Goal: Contribute content: Add original content to the website for others to see

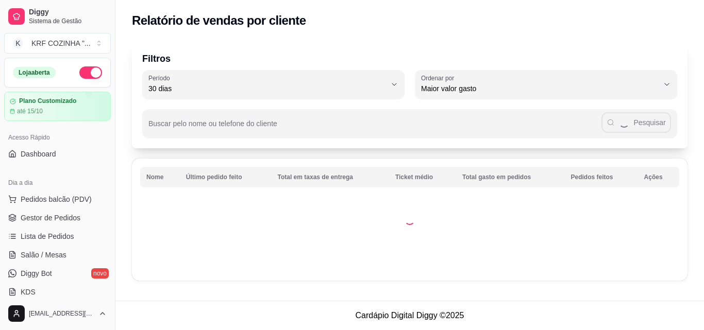
select select "30"
select select "HIGHEST_TOTAL_SPENT_WITH_ORDERS"
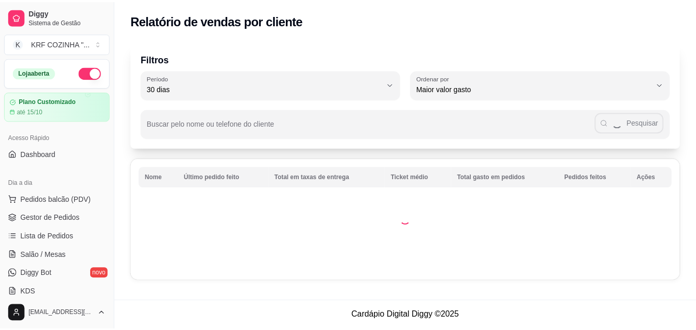
scroll to position [258, 0]
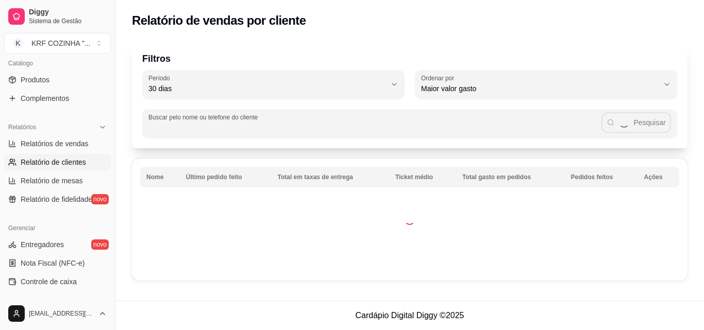
click at [227, 127] on input "Buscar pelo nome ou telefone do cliente" at bounding box center [374, 128] width 453 height 10
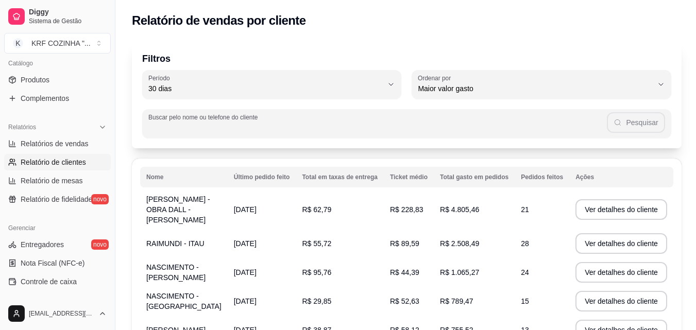
click at [198, 129] on input "Buscar pelo nome ou telefone do cliente" at bounding box center [377, 128] width 459 height 10
paste input "[PHONE_NUMBER]"
click at [172, 129] on input "[PHONE_NUMBER]" at bounding box center [381, 128] width 453 height 10
type input "[PHONE_NUMBER]"
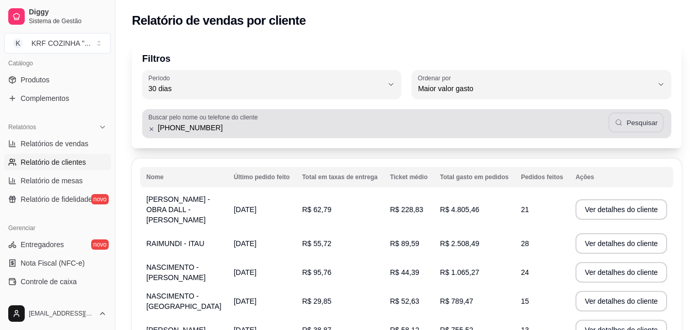
click at [632, 123] on button "Pesquisar" at bounding box center [637, 123] width 56 height 20
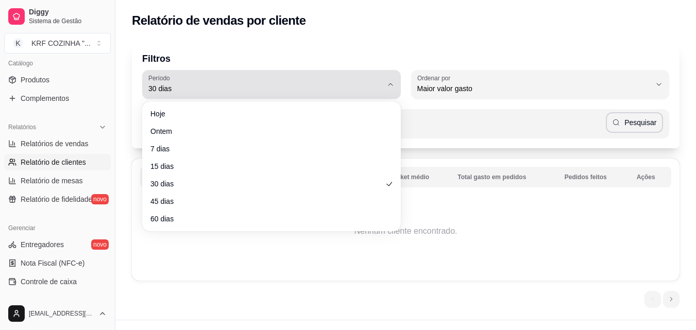
click at [400, 86] on button "Período 30 dias" at bounding box center [271, 84] width 259 height 29
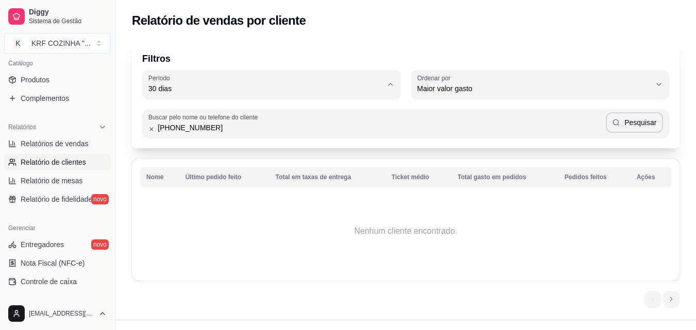
click at [158, 113] on span "Hoje" at bounding box center [266, 113] width 223 height 10
type input "0"
select select "0"
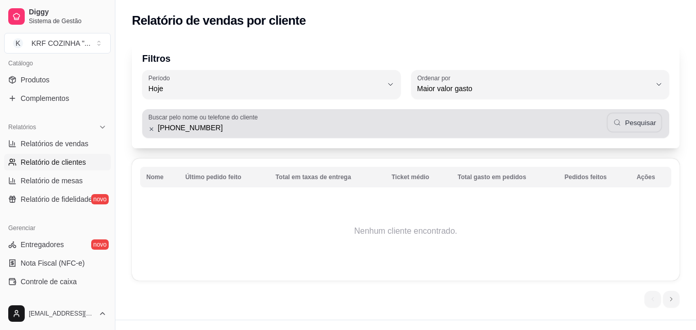
click at [640, 120] on button "Pesquisar" at bounding box center [635, 123] width 56 height 20
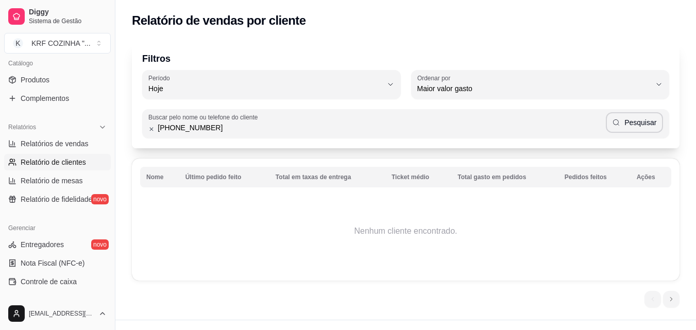
click at [165, 128] on input "[PHONE_NUMBER]" at bounding box center [380, 128] width 451 height 10
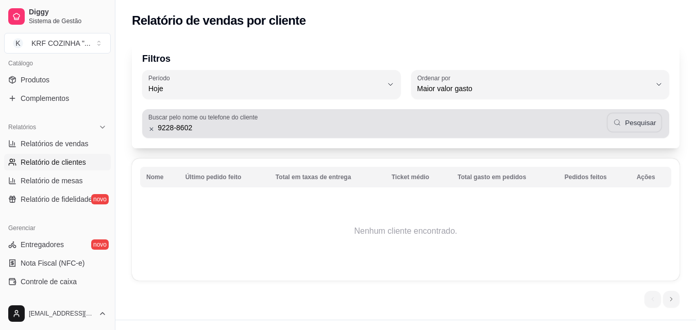
click at [650, 129] on button "Pesquisar" at bounding box center [635, 123] width 56 height 20
click at [288, 135] on div "Buscar pelo nome ou telefone do cliente [PHONE_NUMBER] Pesquisar" at bounding box center [405, 123] width 527 height 29
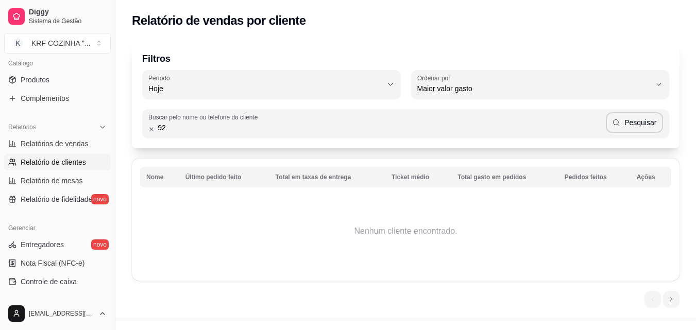
type input "9"
type input "[PERSON_NAME]"
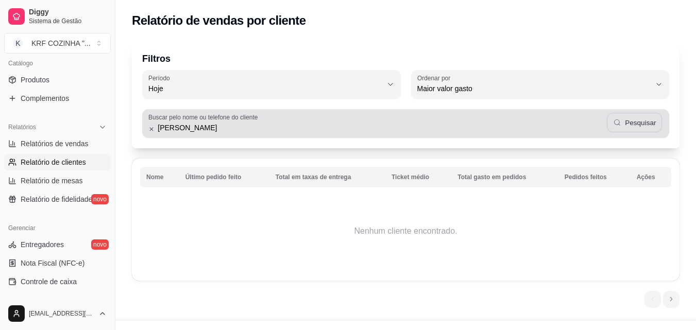
click at [645, 120] on button "Pesquisar" at bounding box center [635, 123] width 56 height 20
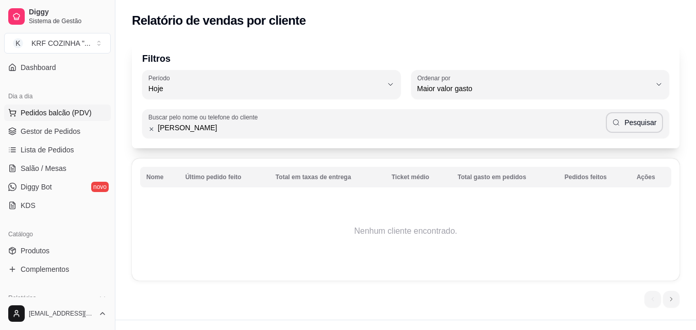
scroll to position [52, 0]
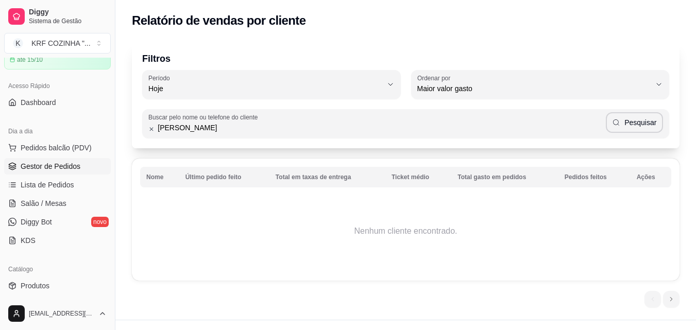
click at [55, 164] on span "Gestor de Pedidos" at bounding box center [51, 166] width 60 height 10
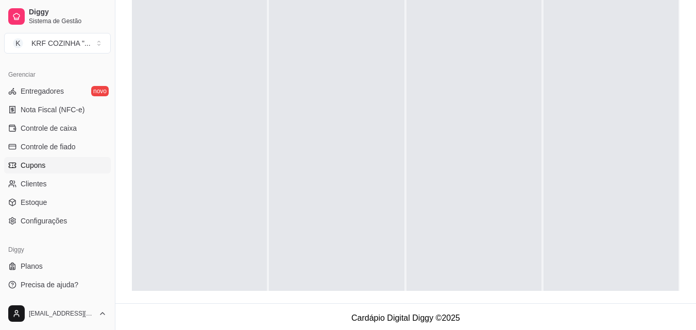
scroll to position [308, 0]
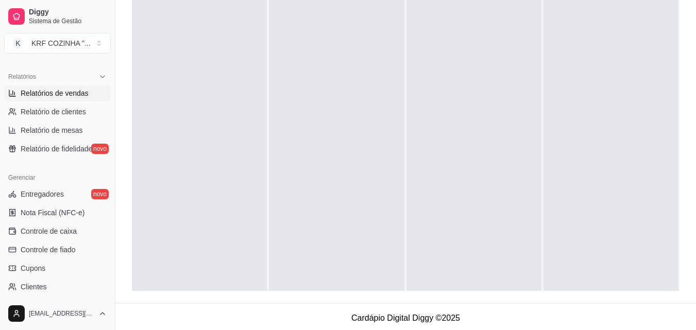
click at [81, 89] on span "Relatórios de vendas" at bounding box center [55, 93] width 68 height 10
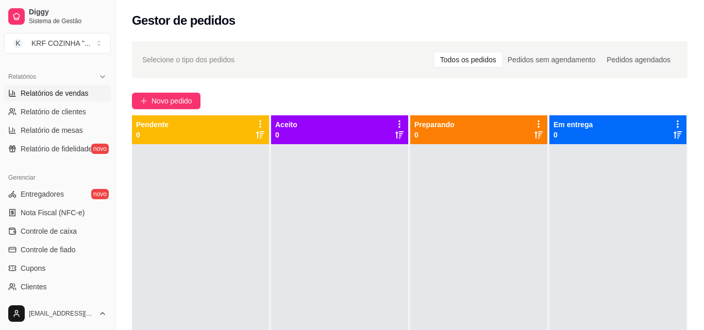
select select "ALL"
select select "0"
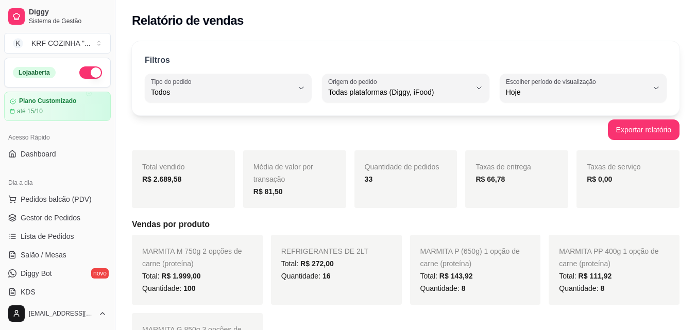
click at [79, 75] on button "button" at bounding box center [90, 72] width 23 height 12
click at [51, 216] on span "Gestor de Pedidos" at bounding box center [51, 218] width 60 height 10
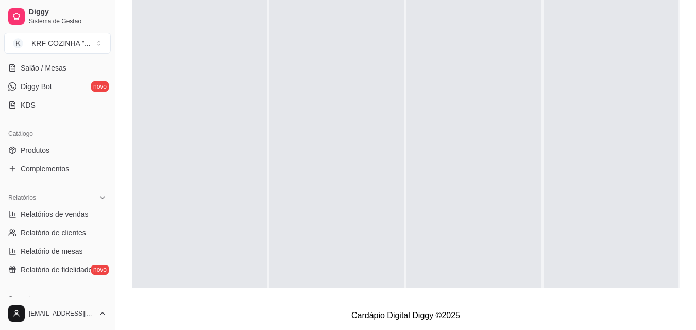
scroll to position [206, 0]
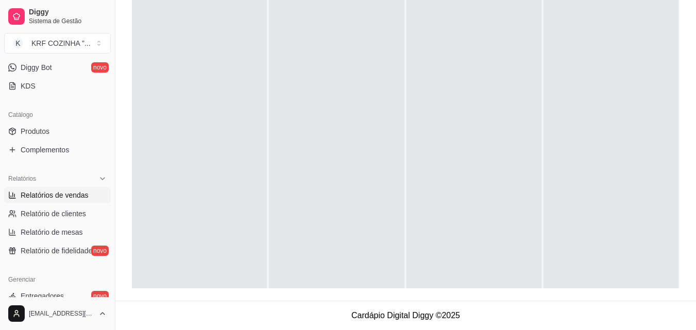
click at [69, 193] on span "Relatórios de vendas" at bounding box center [55, 195] width 68 height 10
select select "ALL"
select select "0"
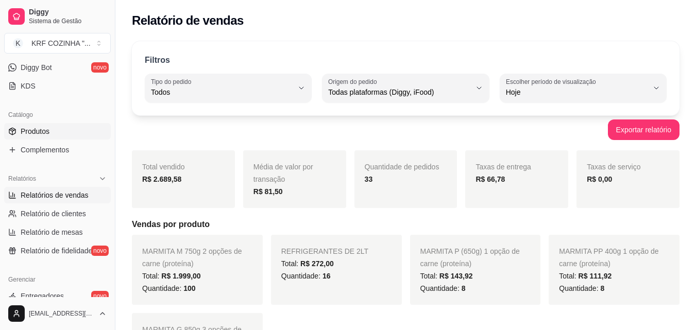
click at [47, 133] on span "Produtos" at bounding box center [35, 131] width 29 height 10
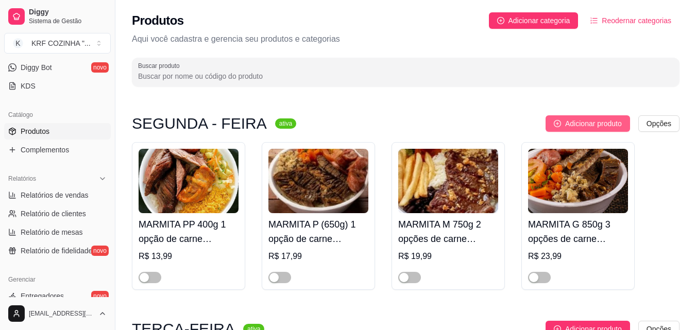
click at [591, 122] on span "Adicionar produto" at bounding box center [593, 123] width 57 height 11
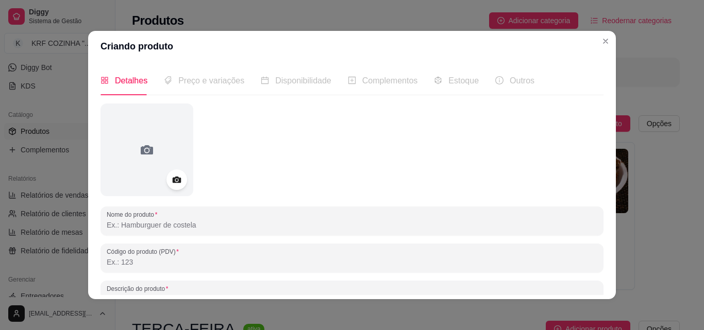
click at [189, 225] on input "Nome do produto" at bounding box center [352, 225] width 491 height 10
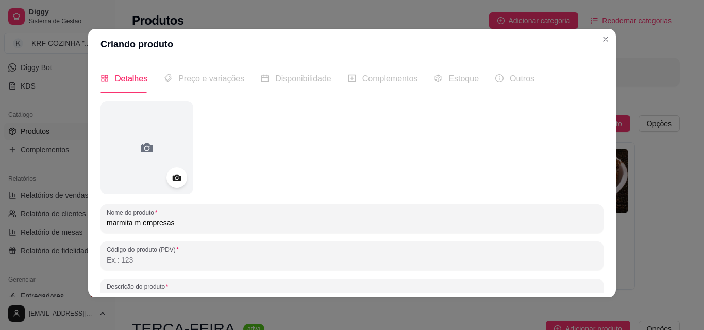
type input "marmita m empresas"
click at [221, 79] on span "Preço e variações" at bounding box center [211, 78] width 66 height 9
drag, startPoint x: 134, startPoint y: 77, endPoint x: 215, endPoint y: 58, distance: 83.7
click at [136, 77] on span "Detalhes" at bounding box center [131, 78] width 32 height 9
drag, startPoint x: 188, startPoint y: 77, endPoint x: 198, endPoint y: 78, distance: 9.8
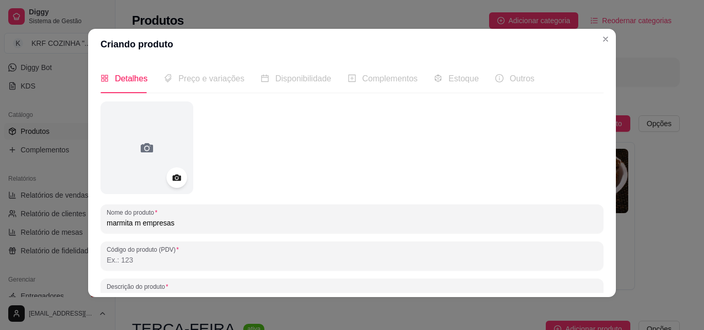
click at [198, 78] on span "Preço e variações" at bounding box center [211, 78] width 66 height 9
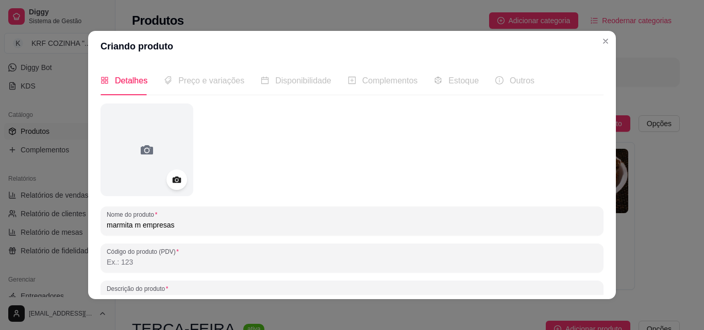
click at [119, 79] on span "Detalhes" at bounding box center [131, 80] width 32 height 9
click at [178, 82] on span "Preço e variações" at bounding box center [211, 80] width 66 height 9
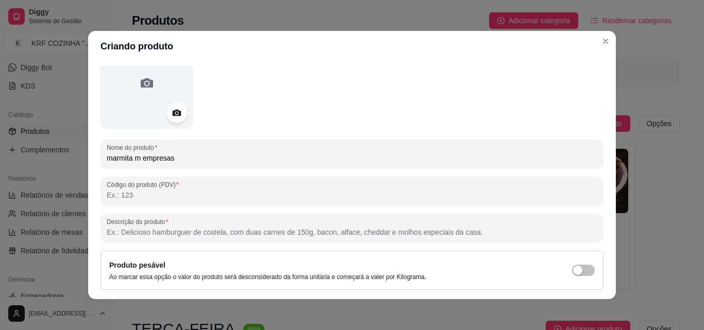
scroll to position [147, 0]
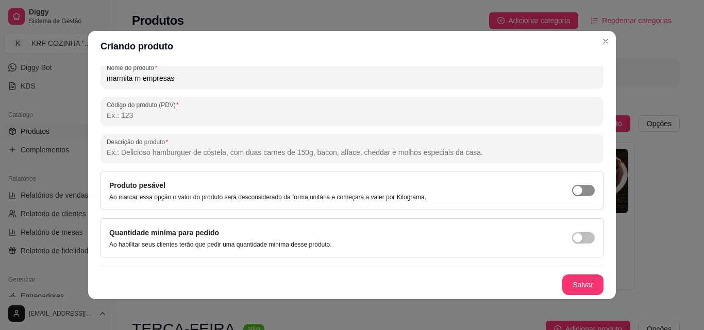
click at [577, 189] on span "button" at bounding box center [583, 190] width 23 height 11
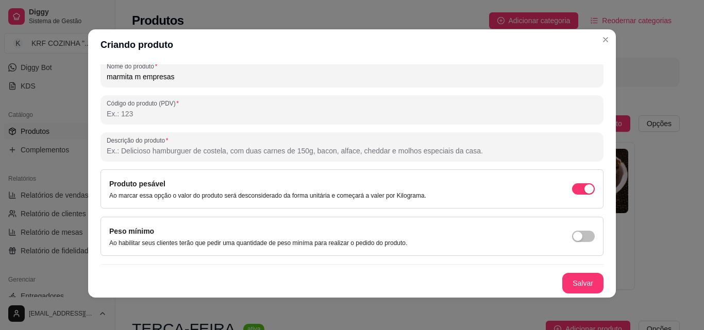
scroll to position [2, 0]
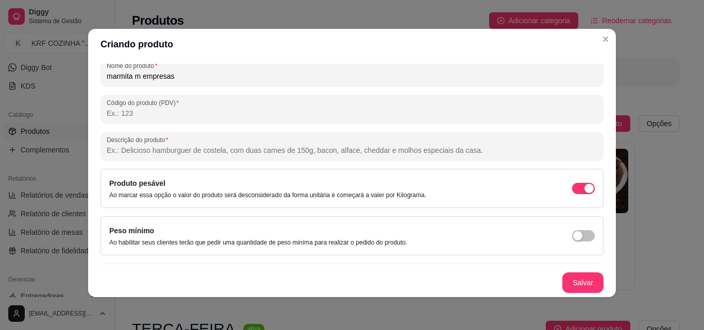
click at [172, 118] on input "Código do produto (PDV)" at bounding box center [352, 113] width 491 height 10
type input "2099"
click at [578, 288] on button "Salvar" at bounding box center [582, 283] width 41 height 21
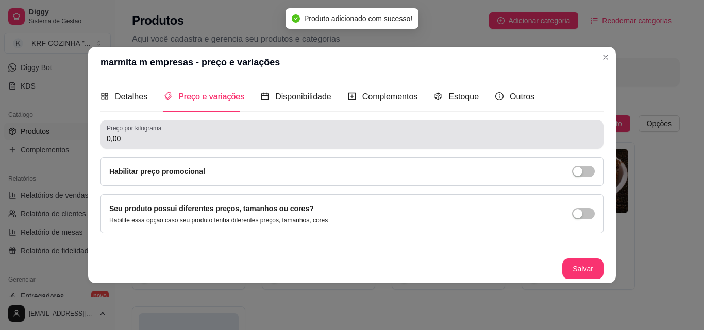
click at [181, 141] on input "0,00" at bounding box center [352, 138] width 491 height 10
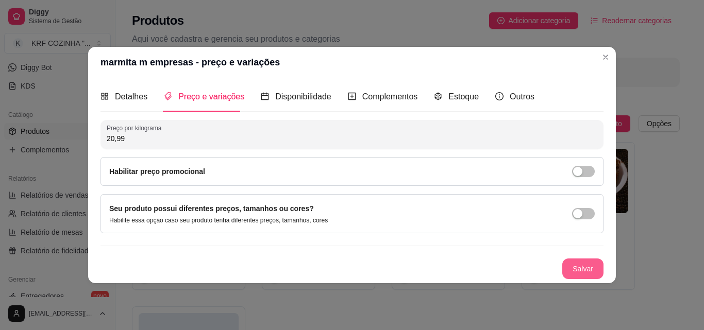
type input "20,99"
click at [583, 270] on button "Salvar" at bounding box center [583, 269] width 40 height 20
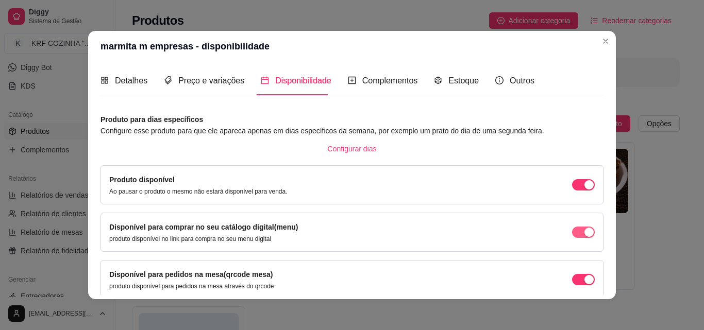
click at [572, 234] on span "button" at bounding box center [583, 232] width 23 height 11
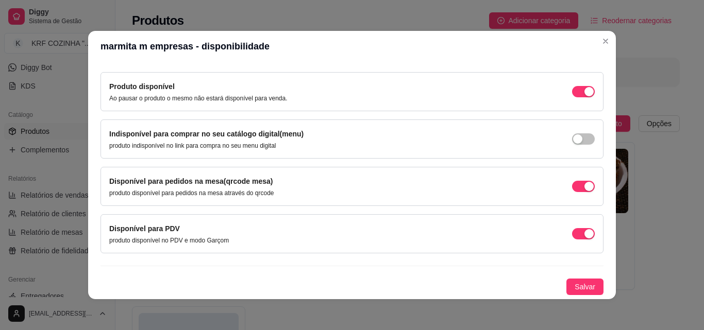
scroll to position [2, 0]
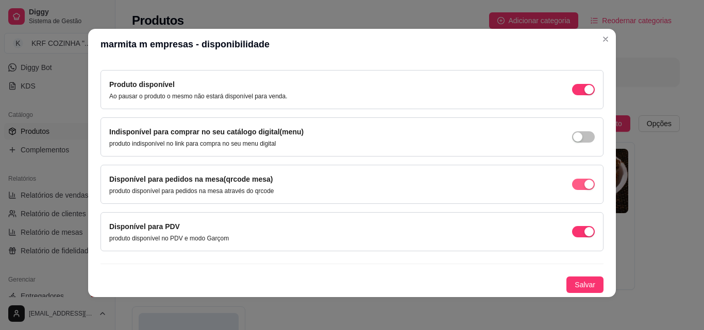
click at [572, 184] on span "button" at bounding box center [583, 184] width 23 height 11
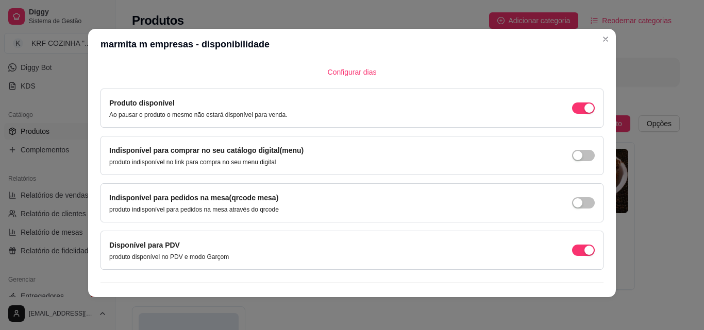
scroll to position [93, 0]
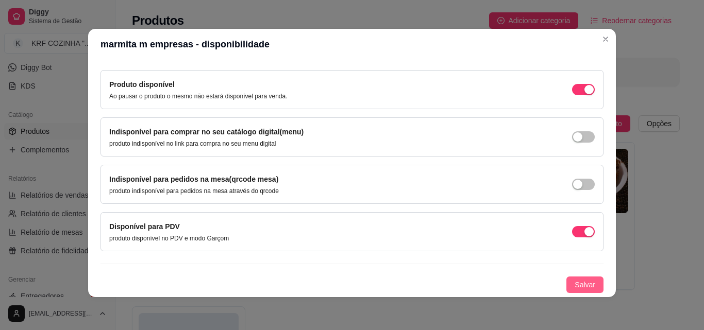
click at [587, 282] on button "Salvar" at bounding box center [584, 285] width 37 height 16
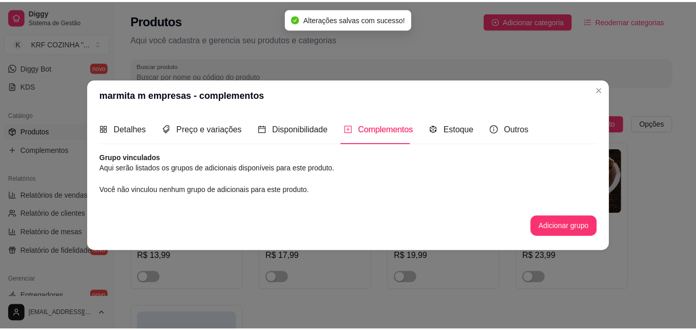
scroll to position [0, 0]
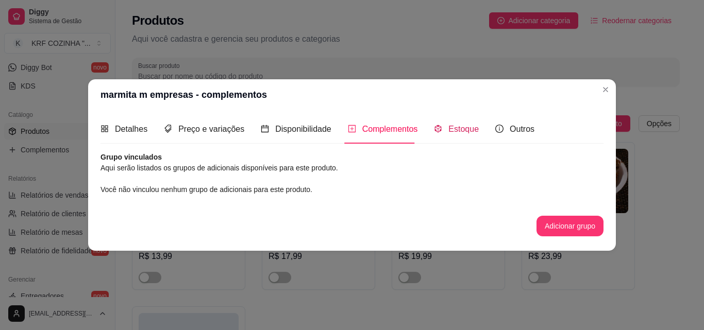
click at [462, 129] on span "Estoque" at bounding box center [463, 129] width 30 height 9
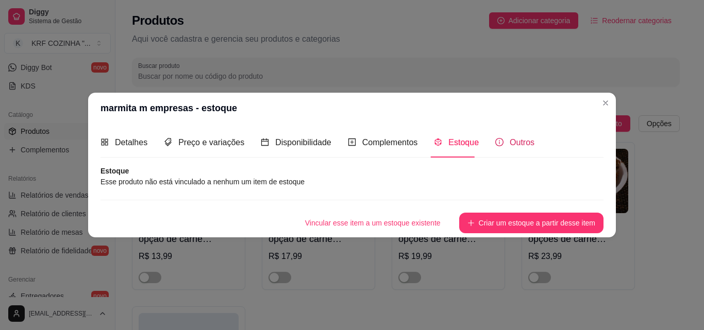
click at [509, 136] on div "Outros" at bounding box center [514, 142] width 39 height 13
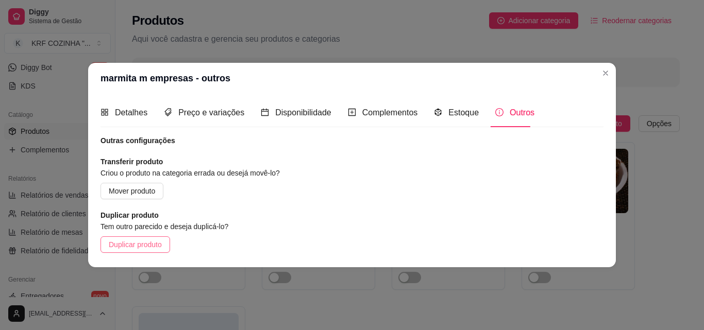
click at [142, 243] on span "Duplicar produto" at bounding box center [135, 244] width 53 height 11
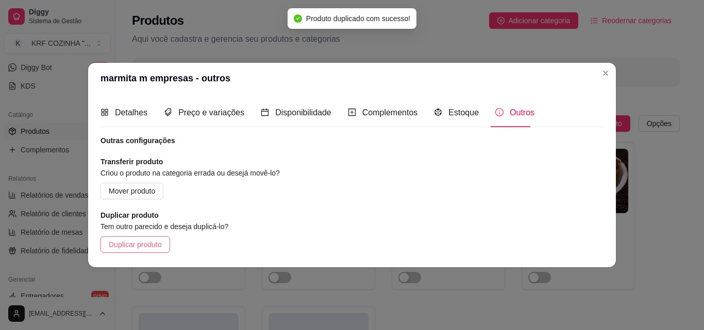
click at [144, 242] on span "Duplicar produto" at bounding box center [135, 244] width 53 height 11
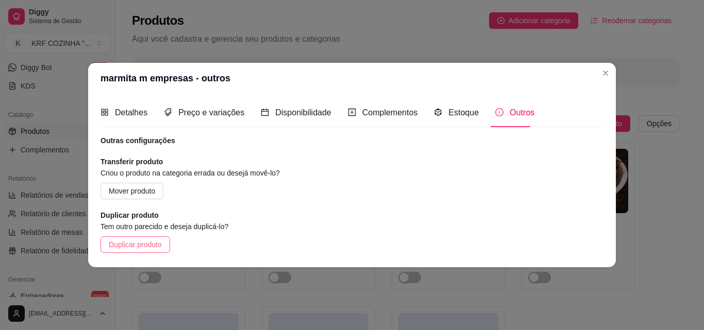
click at [147, 243] on span "Duplicar produto" at bounding box center [135, 244] width 53 height 11
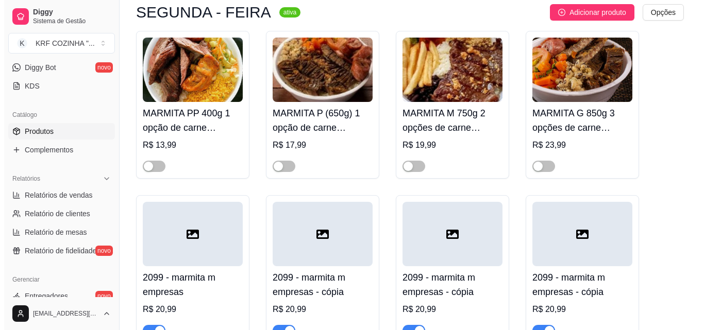
scroll to position [155, 0]
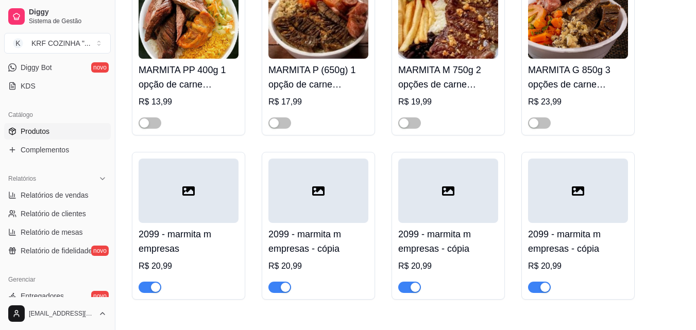
click at [147, 288] on span "button" at bounding box center [150, 287] width 23 height 11
click at [284, 285] on div "button" at bounding box center [285, 287] width 9 height 9
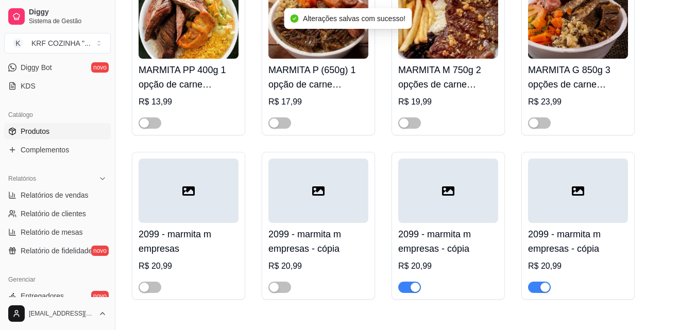
click at [406, 290] on span "button" at bounding box center [409, 287] width 23 height 11
click at [536, 293] on span "button" at bounding box center [539, 287] width 23 height 11
click at [316, 192] on icon at bounding box center [318, 191] width 12 height 12
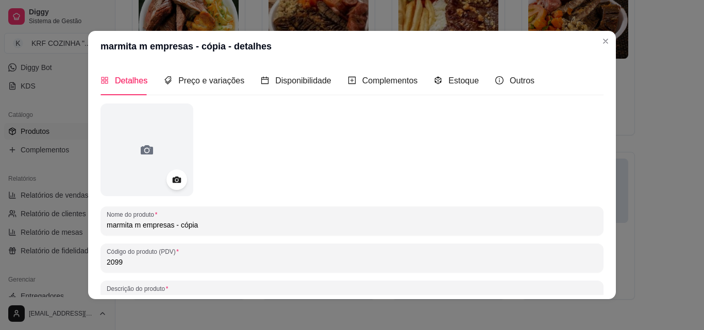
click at [140, 225] on input "marmita m empresas - cópia" at bounding box center [352, 225] width 491 height 10
click at [137, 226] on input "marmita m empresas - cópia" at bounding box center [352, 225] width 491 height 10
type input "marmita p empresas - cópia"
click at [187, 81] on span "Preço e variações" at bounding box center [211, 80] width 66 height 9
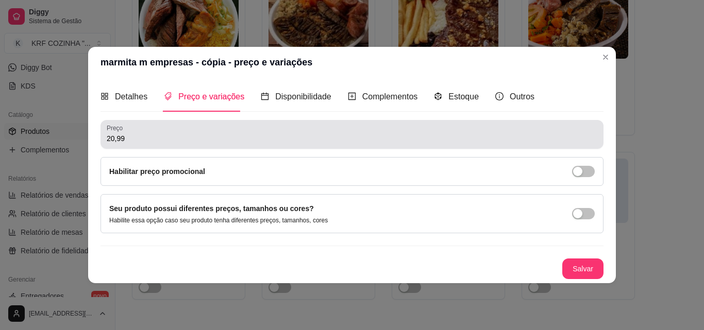
click at [114, 138] on input "20,99" at bounding box center [352, 138] width 491 height 10
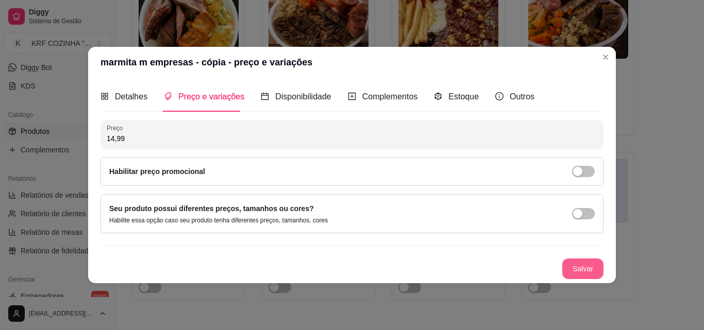
type input "14,99"
click at [586, 266] on button "Salvar" at bounding box center [583, 269] width 40 height 20
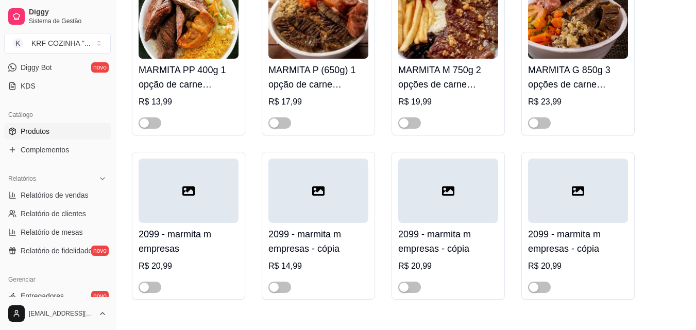
click at [324, 239] on h4 "2099 - marmita m empresas - cópia" at bounding box center [319, 241] width 100 height 29
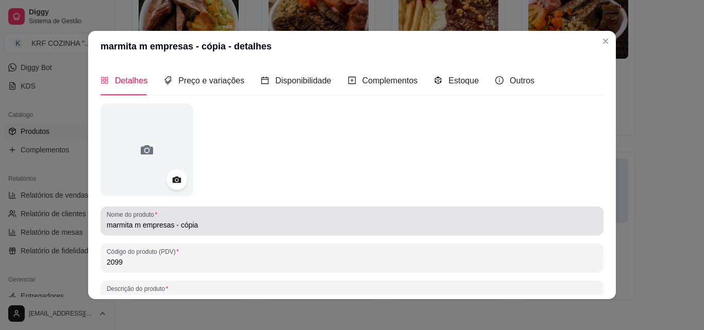
click at [137, 225] on input "marmita m empresas - cópia" at bounding box center [352, 225] width 491 height 10
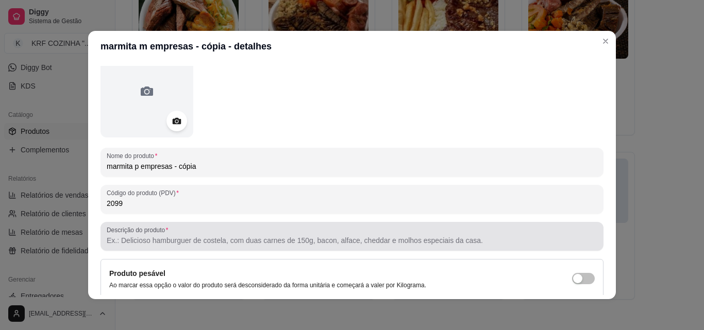
scroll to position [147, 0]
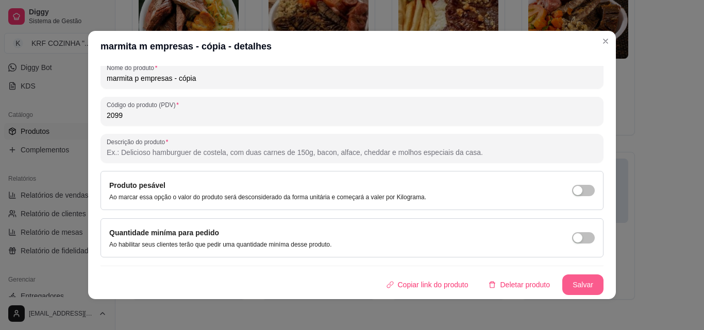
type input "marmita p empresas - cópia"
click at [569, 284] on button "Salvar" at bounding box center [583, 285] width 40 height 20
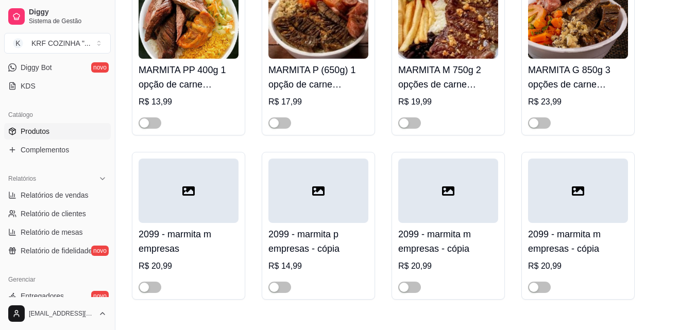
click at [216, 242] on h4 "2099 - marmita m empresas" at bounding box center [189, 241] width 100 height 29
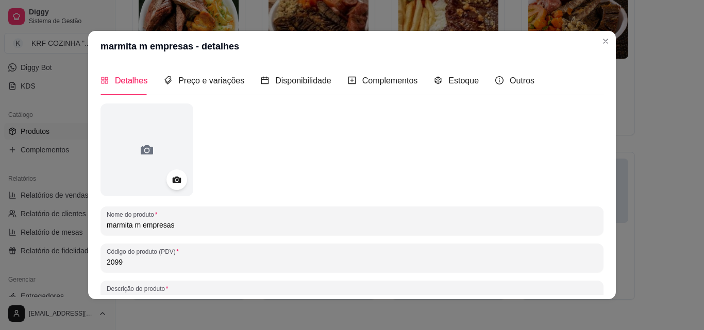
click at [137, 226] on input "marmita m empresas" at bounding box center [352, 225] width 491 height 10
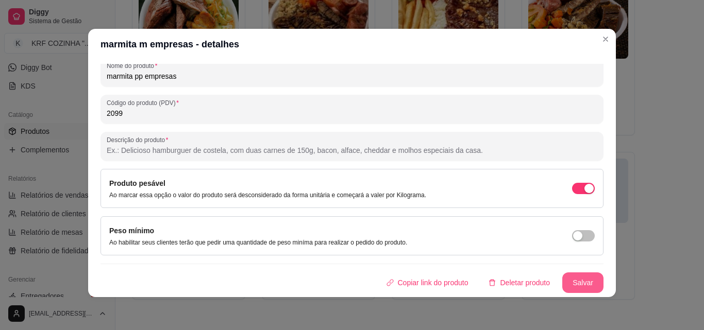
type input "marmita pp empresas"
click at [574, 283] on button "Salvar" at bounding box center [583, 283] width 40 height 20
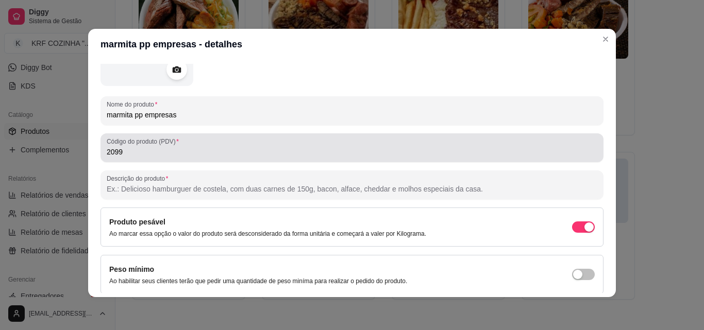
scroll to position [0, 0]
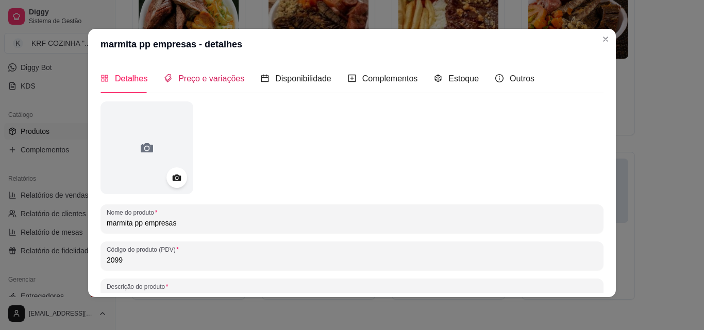
click at [199, 79] on span "Preço e variações" at bounding box center [211, 78] width 66 height 9
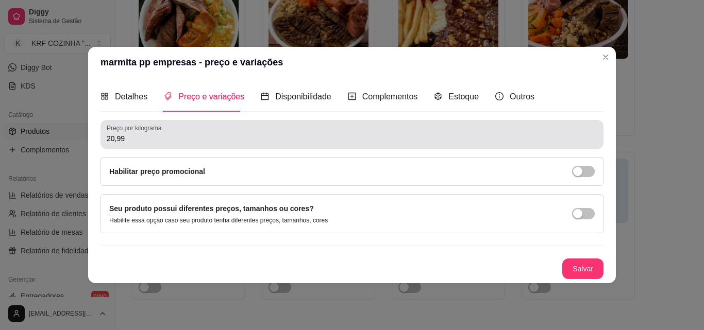
click at [155, 137] on input "20,99" at bounding box center [352, 138] width 491 height 10
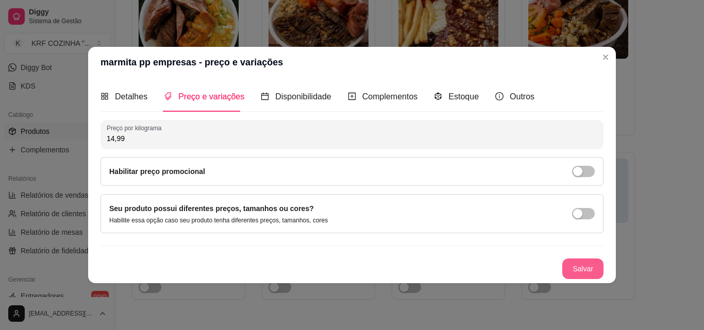
type input "14,99"
click at [582, 270] on button "Salvar" at bounding box center [582, 269] width 41 height 21
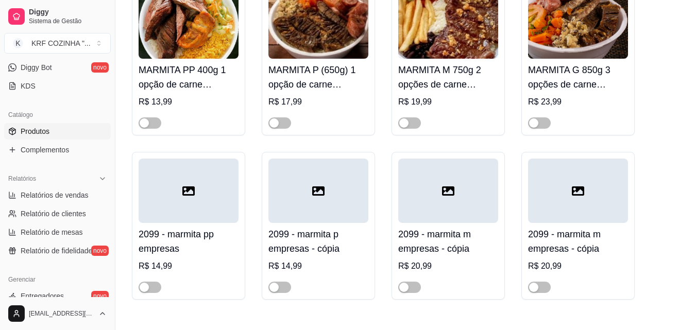
click at [315, 244] on h4 "2099 - marmita p empresas - cópia" at bounding box center [319, 241] width 100 height 29
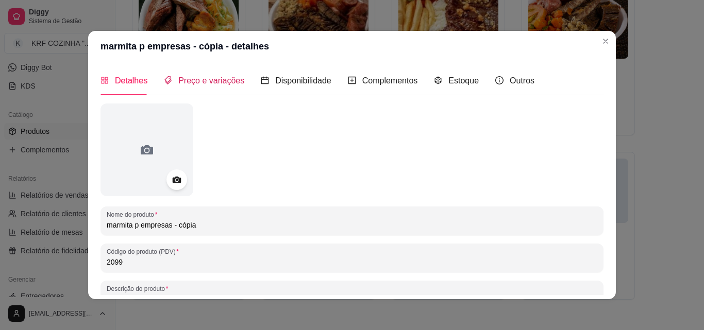
click at [205, 85] on span "Preço e variações" at bounding box center [211, 80] width 66 height 9
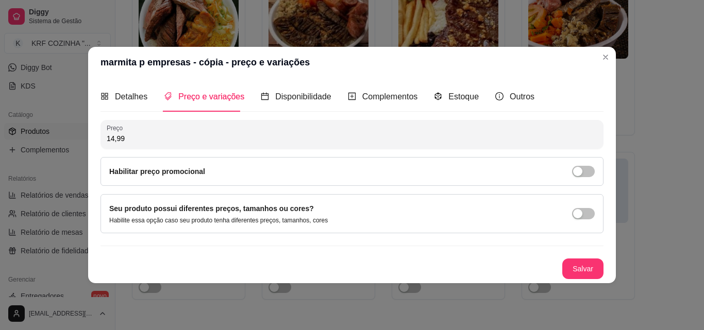
click at [140, 143] on input "14,99" at bounding box center [352, 138] width 491 height 10
type input "18,99"
click at [589, 263] on button "Salvar" at bounding box center [582, 269] width 41 height 21
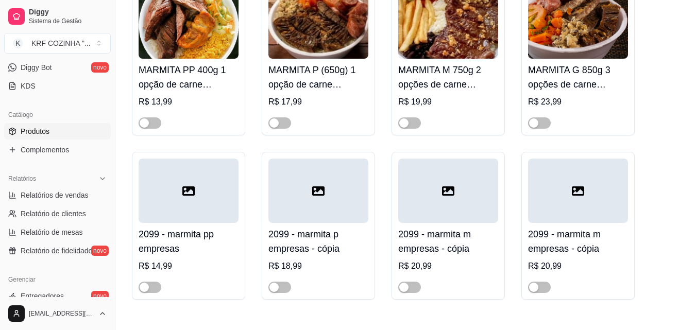
click at [581, 229] on h4 "2099 - marmita m empresas - cópia" at bounding box center [578, 241] width 100 height 29
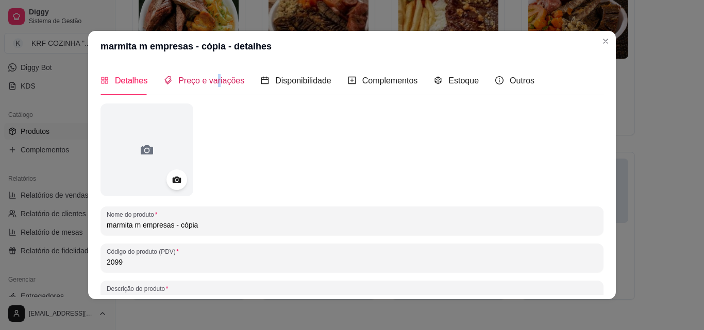
click at [213, 79] on span "Preço e variações" at bounding box center [211, 80] width 66 height 9
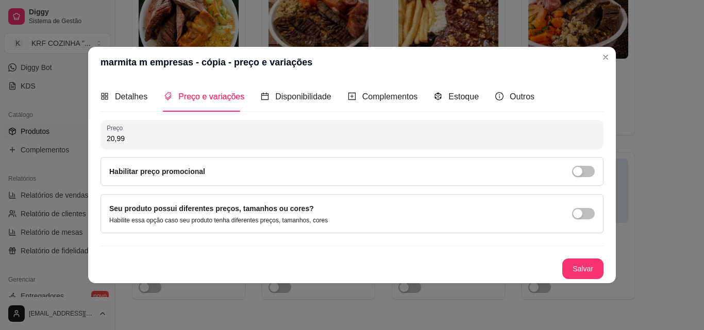
click at [203, 139] on input "20,99" at bounding box center [352, 138] width 491 height 10
type input "24,99"
click at [583, 264] on button "Salvar" at bounding box center [582, 269] width 41 height 21
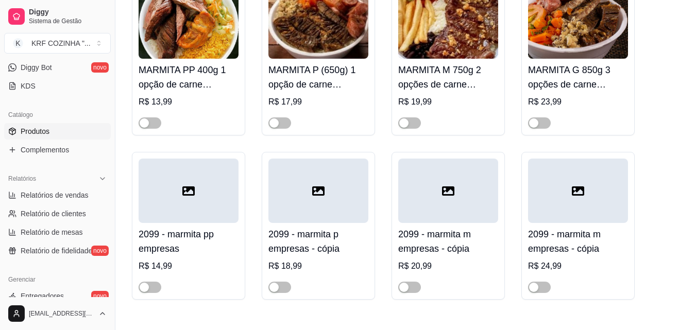
click at [586, 229] on h4 "2099 - marmita m empresas - cópia" at bounding box center [578, 241] width 100 height 29
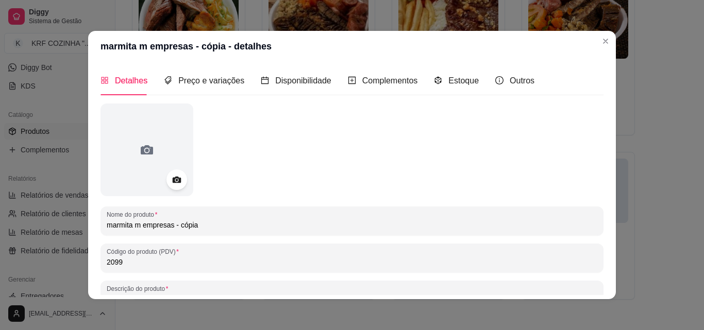
click at [137, 226] on input "marmita m empresas - cópia" at bounding box center [352, 225] width 491 height 10
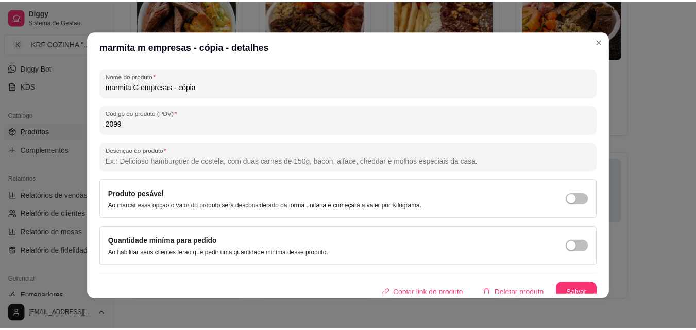
scroll to position [147, 0]
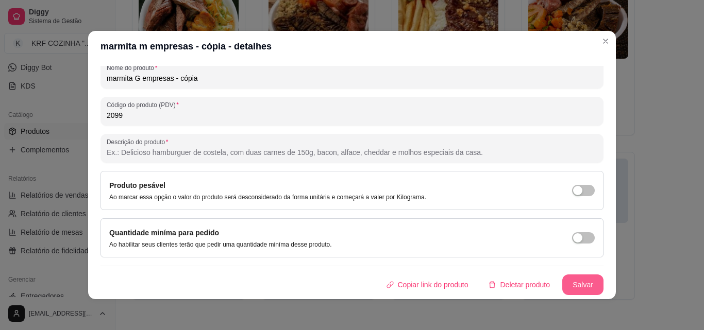
type input "marmita G empresas - cópia"
click at [563, 288] on button "Salvar" at bounding box center [583, 285] width 40 height 20
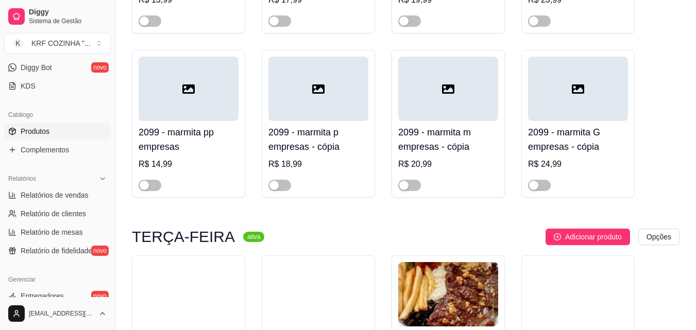
scroll to position [258, 0]
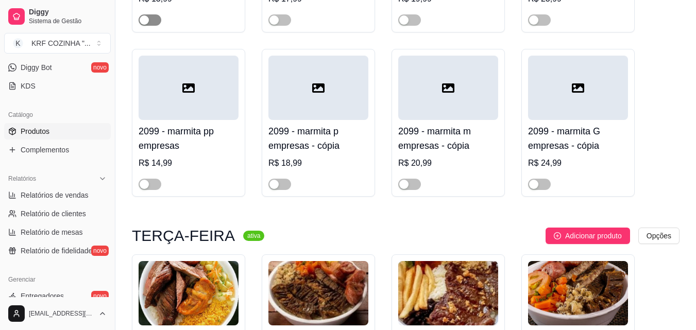
click at [156, 21] on span "button" at bounding box center [150, 19] width 23 height 11
click at [147, 20] on span "button" at bounding box center [150, 19] width 23 height 11
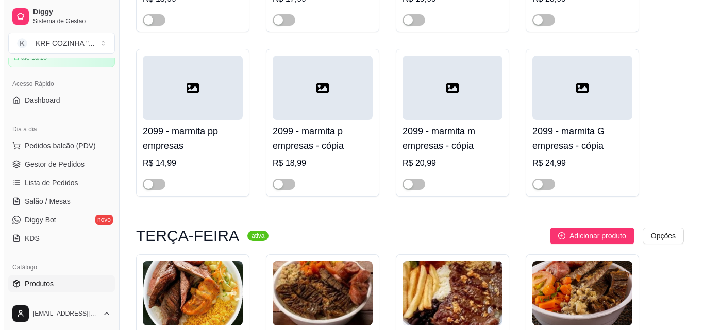
scroll to position [52, 0]
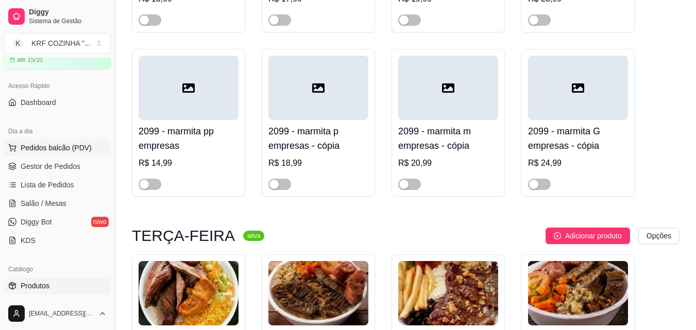
click at [52, 148] on span "Pedidos balcão (PDV)" at bounding box center [56, 148] width 71 height 10
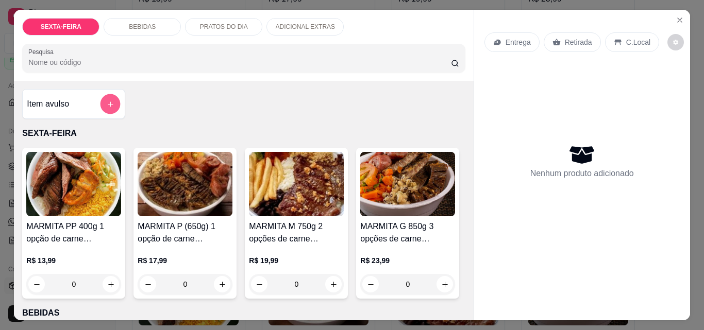
click at [107, 100] on icon "add-separate-item" at bounding box center [111, 104] width 8 height 8
click at [78, 18] on div "SEXTA-FEIRA" at bounding box center [60, 27] width 77 height 18
click at [678, 19] on icon "Close" at bounding box center [680, 20] width 8 height 8
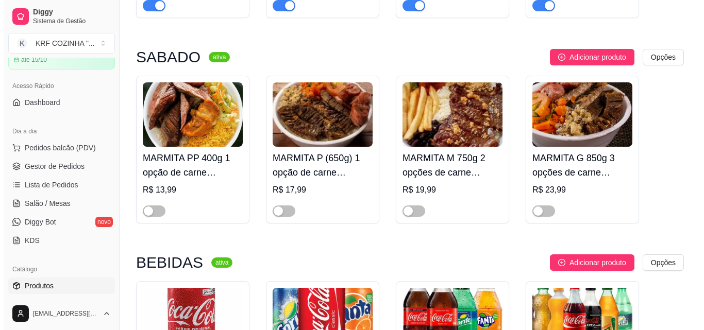
scroll to position [1288, 0]
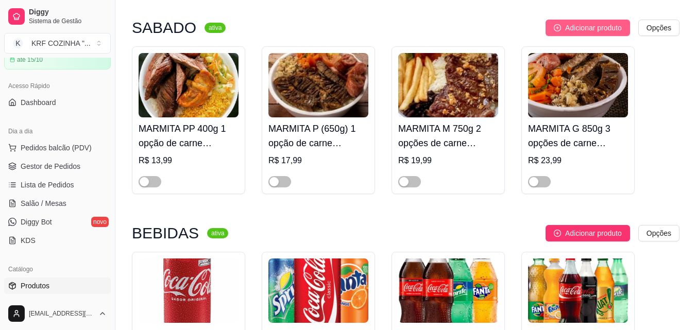
click at [596, 28] on span "Adicionar produto" at bounding box center [593, 27] width 57 height 11
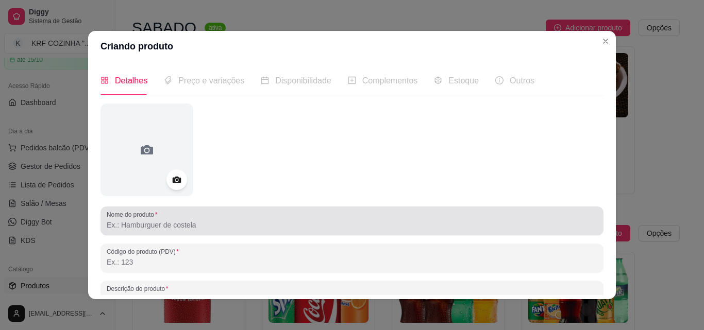
click at [175, 218] on div at bounding box center [352, 221] width 491 height 21
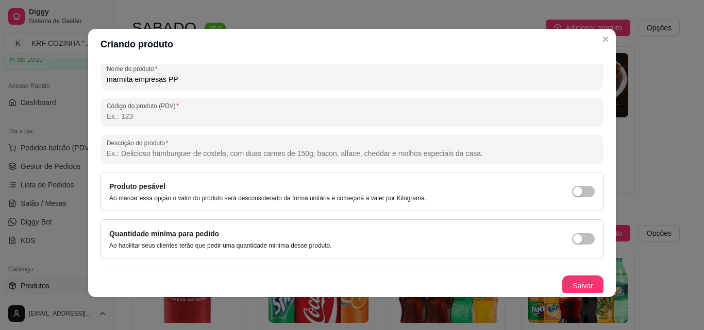
scroll to position [147, 0]
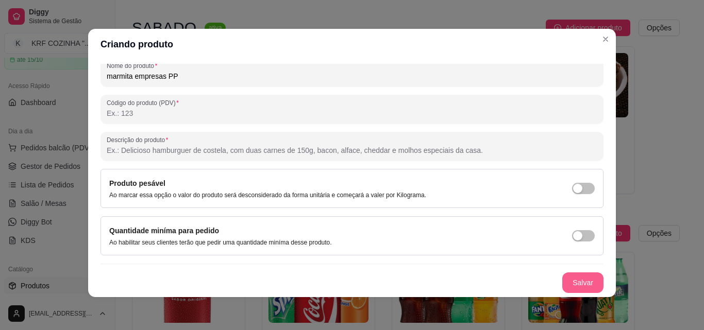
type input "marmita empresas PP"
click at [564, 276] on button "Salvar" at bounding box center [583, 283] width 40 height 20
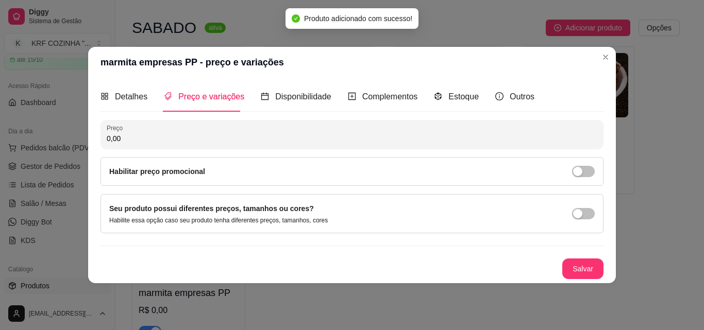
click at [176, 137] on input "0,00" at bounding box center [352, 138] width 491 height 10
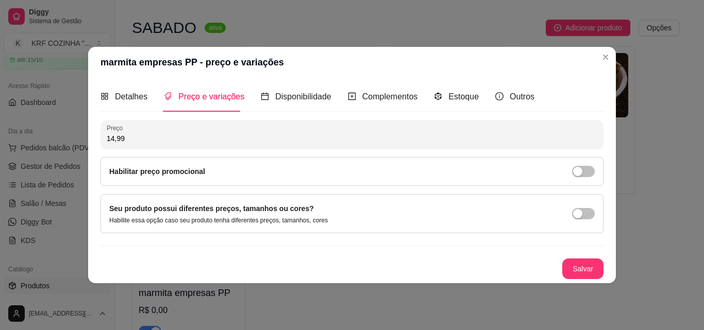
type input "14,99"
click at [586, 265] on button "Salvar" at bounding box center [582, 269] width 41 height 21
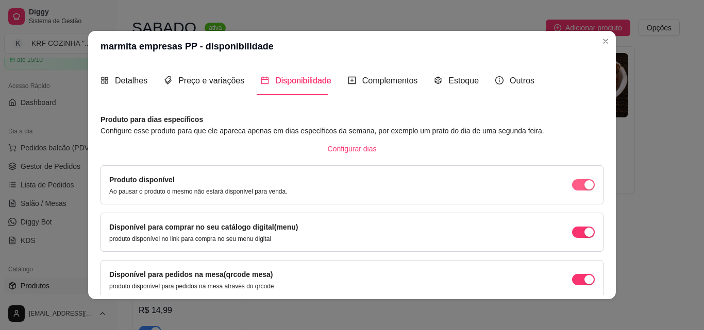
click at [572, 185] on span "button" at bounding box center [583, 184] width 23 height 11
click at [572, 231] on span "button" at bounding box center [583, 232] width 23 height 11
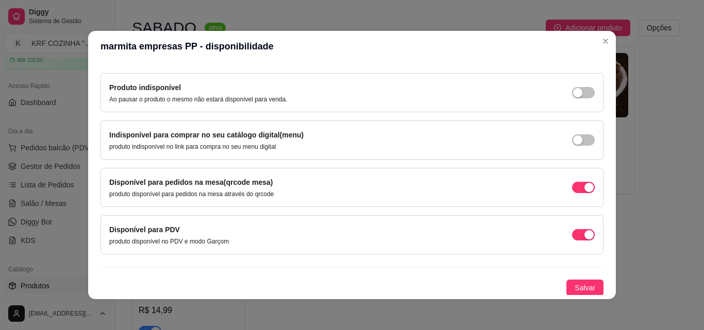
scroll to position [93, 0]
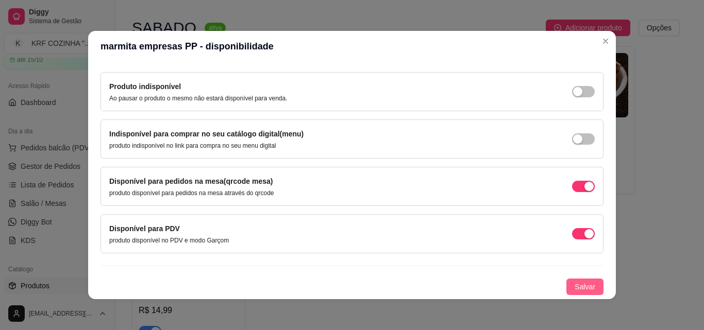
click at [579, 287] on span "Salvar" at bounding box center [585, 286] width 21 height 11
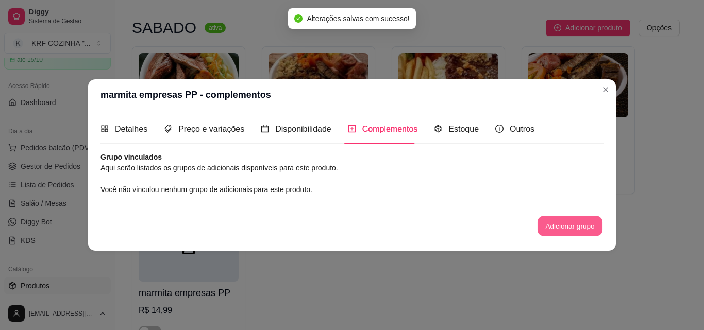
click at [550, 228] on button "Adicionar grupo" at bounding box center [570, 226] width 65 height 20
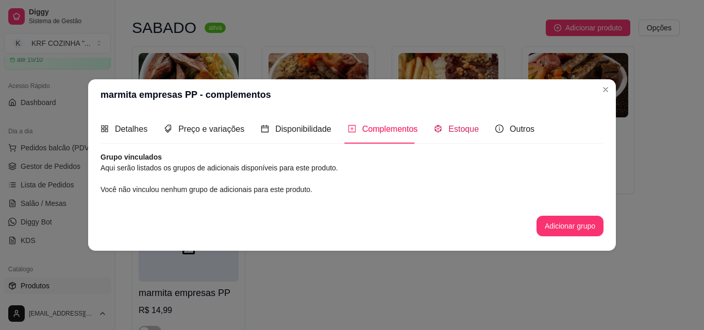
click at [450, 130] on span "Estoque" at bounding box center [463, 129] width 30 height 9
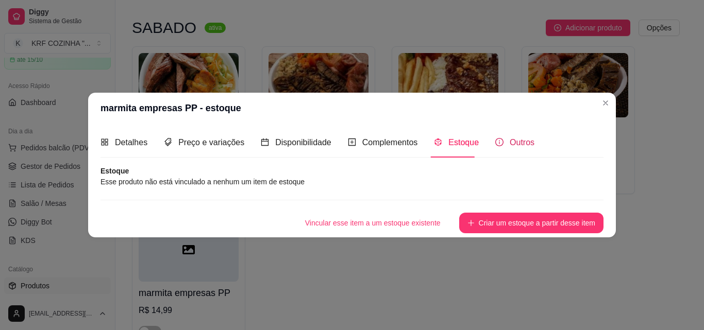
click at [498, 141] on icon "info-circle" at bounding box center [499, 142] width 8 height 8
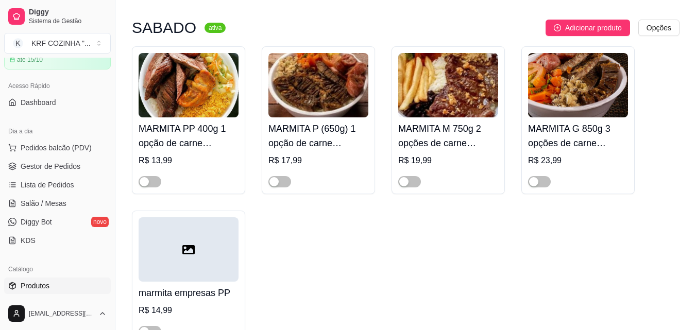
click at [228, 260] on div at bounding box center [189, 249] width 100 height 64
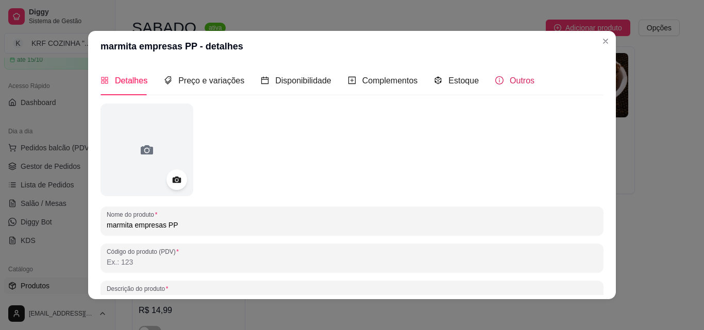
click at [513, 78] on span "Outros" at bounding box center [522, 80] width 25 height 9
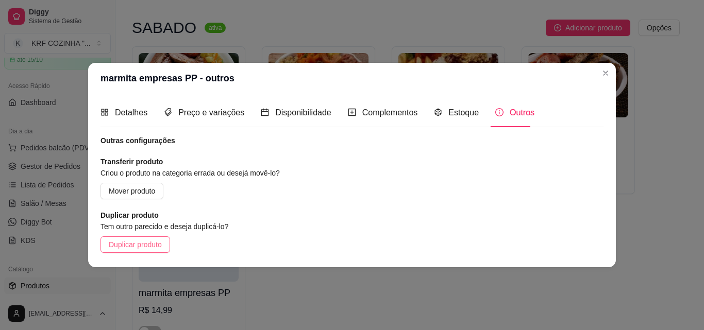
click at [140, 243] on span "Duplicar produto" at bounding box center [135, 244] width 53 height 11
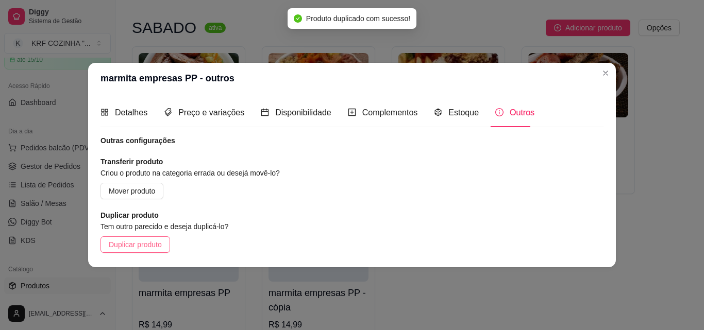
click at [143, 247] on span "Duplicar produto" at bounding box center [135, 244] width 53 height 11
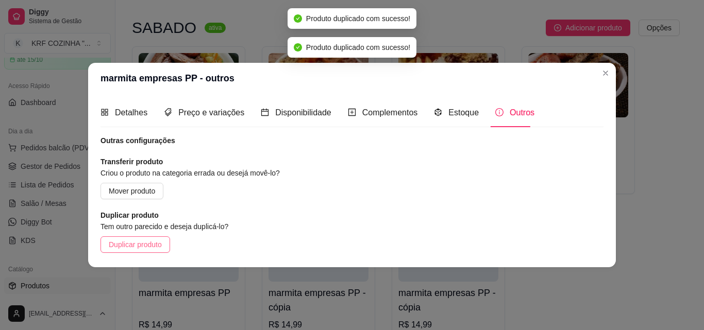
click at [144, 246] on span "Duplicar produto" at bounding box center [135, 244] width 53 height 11
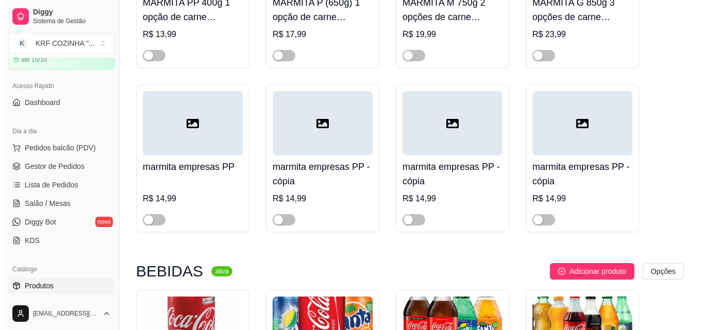
scroll to position [1443, 0]
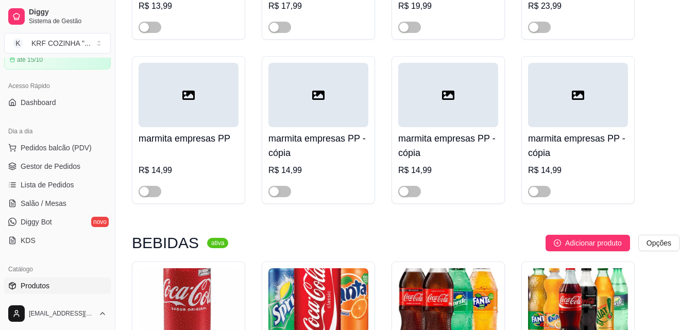
click at [303, 153] on h4 "marmita empresas PP - cópia" at bounding box center [319, 145] width 100 height 29
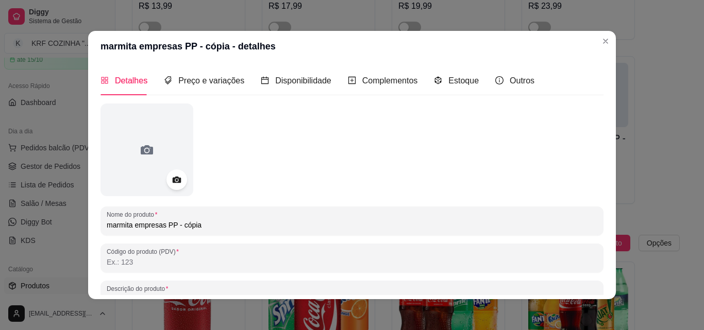
click at [175, 224] on input "marmita empresas PP - cópia" at bounding box center [352, 225] width 491 height 10
type input "marmita empresas P- cópia"
click at [225, 85] on span "Preço e variações" at bounding box center [211, 80] width 66 height 9
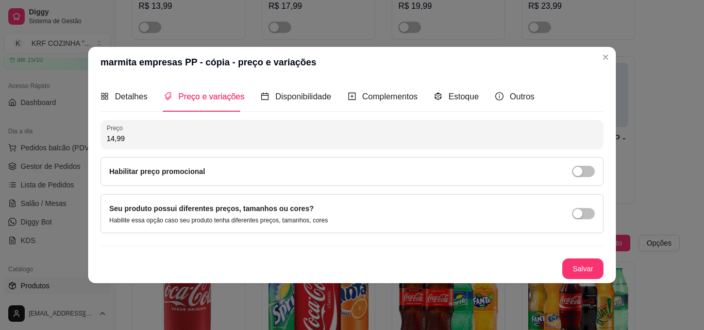
click at [131, 137] on input "14,99" at bounding box center [352, 138] width 491 height 10
click at [112, 136] on input "14,99" at bounding box center [352, 138] width 491 height 10
click at [114, 138] on input "14,99" at bounding box center [352, 138] width 491 height 10
type input "18,99"
click at [572, 265] on button "Salvar" at bounding box center [583, 269] width 40 height 20
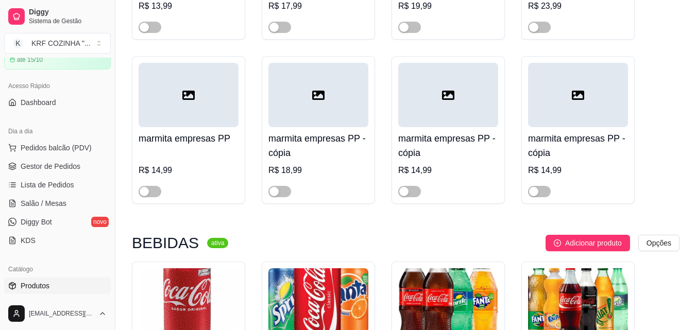
click at [304, 157] on h4 "marmita empresas PP - cópia" at bounding box center [319, 145] width 100 height 29
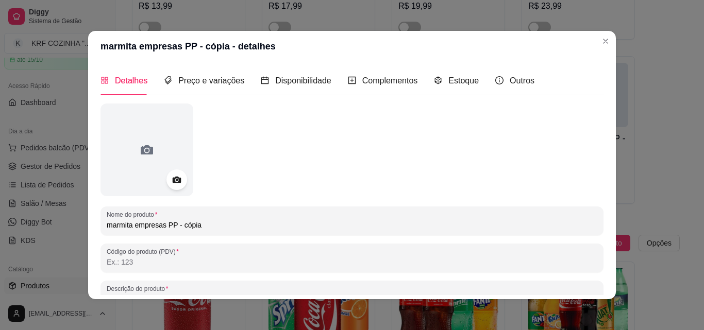
click at [170, 224] on input "marmita empresas PP - cópia" at bounding box center [352, 225] width 491 height 10
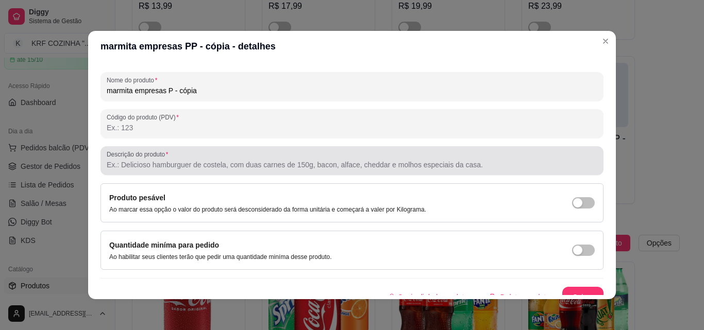
scroll to position [147, 0]
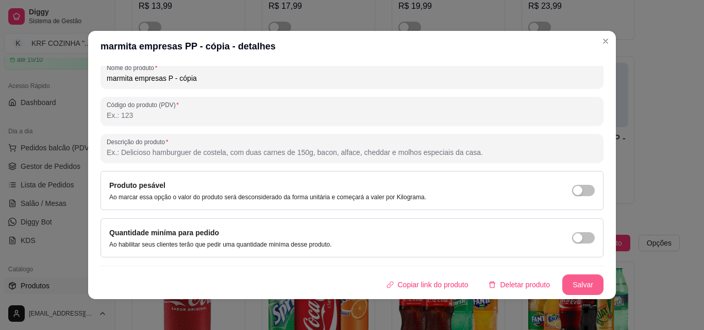
type input "marmita empresas P - cópia"
click at [568, 279] on button "Salvar" at bounding box center [583, 285] width 40 height 20
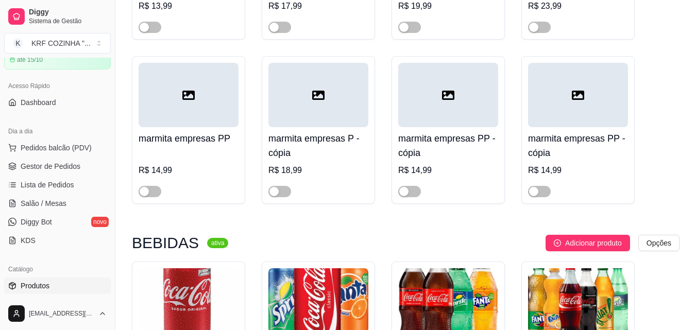
click at [446, 156] on h4 "marmita empresas PP - cópia" at bounding box center [448, 145] width 100 height 29
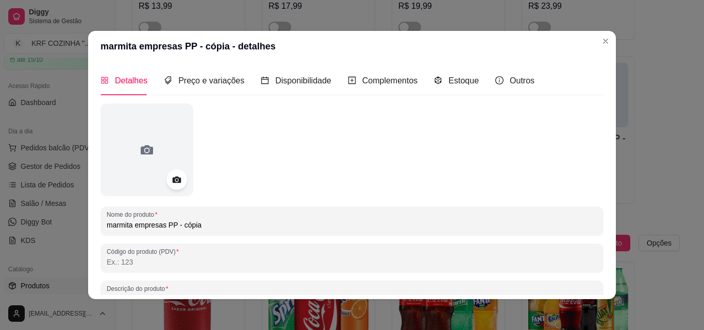
click at [172, 222] on input "marmita empresas PP - cópia" at bounding box center [352, 225] width 491 height 10
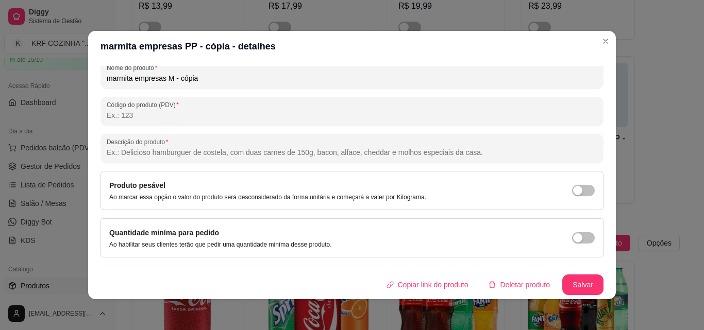
scroll to position [2, 0]
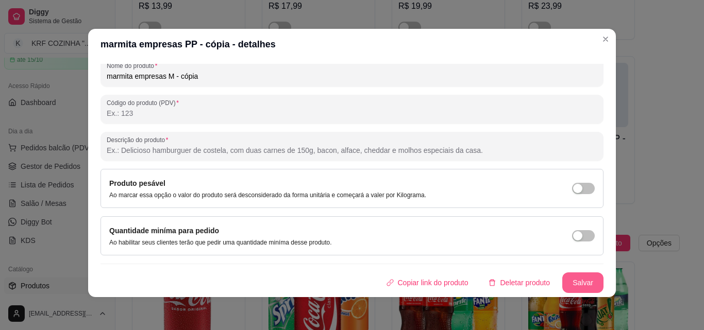
type input "marmita empresas M - cópia"
click at [568, 277] on button "Salvar" at bounding box center [583, 283] width 40 height 20
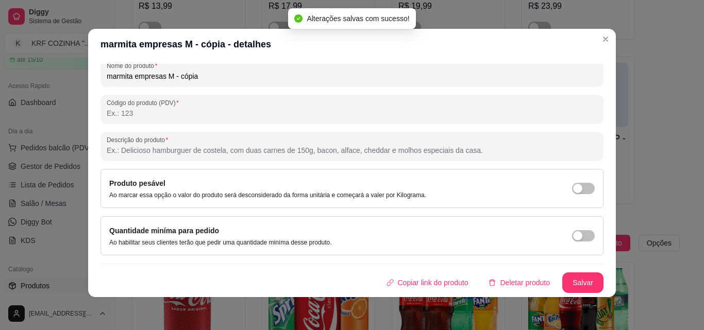
scroll to position [0, 0]
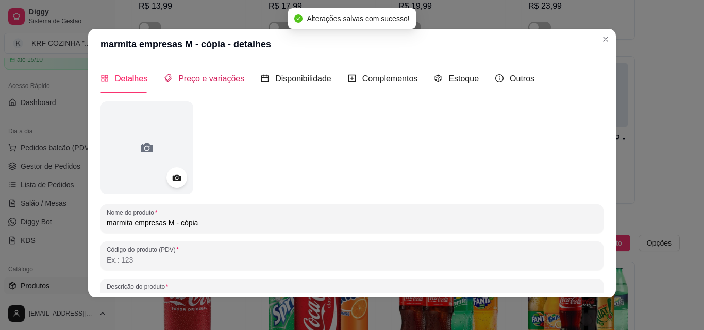
click at [191, 83] on span "Preço e variações" at bounding box center [211, 78] width 66 height 9
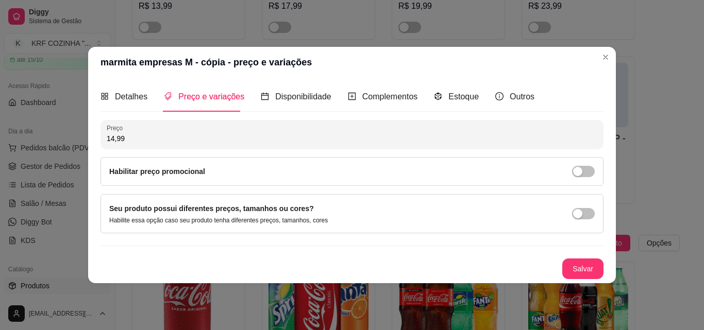
drag, startPoint x: 112, startPoint y: 137, endPoint x: 106, endPoint y: 137, distance: 6.2
click at [105, 137] on div "Preço 14,99" at bounding box center [351, 134] width 503 height 29
drag, startPoint x: 113, startPoint y: 138, endPoint x: 87, endPoint y: 149, distance: 27.9
click at [92, 144] on div "Detalhes Preço e variações Disponibilidade Complementos Estoque Outros Nome do …" at bounding box center [352, 180] width 528 height 205
type input "20,99"
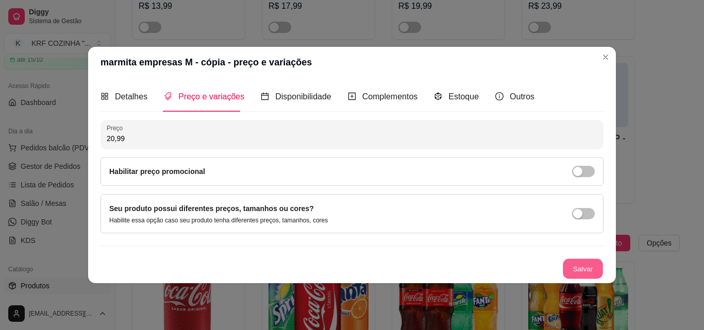
click at [584, 263] on button "Salvar" at bounding box center [583, 269] width 40 height 20
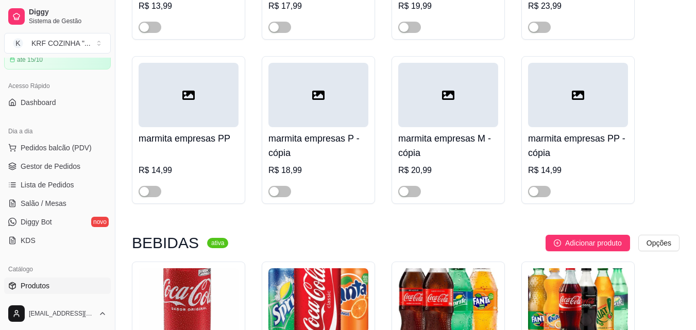
click at [580, 151] on h4 "marmita empresas PP - cópia" at bounding box center [578, 145] width 100 height 29
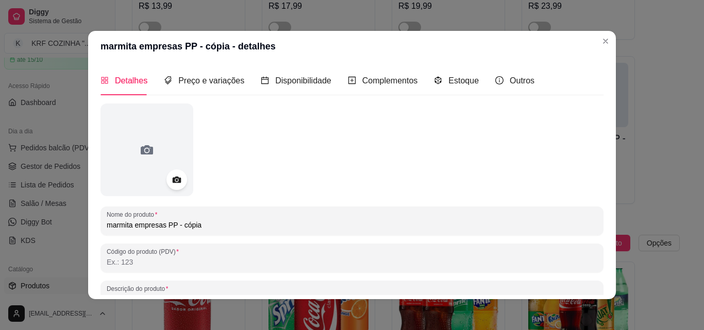
drag, startPoint x: 173, startPoint y: 224, endPoint x: 158, endPoint y: 224, distance: 15.0
click at [161, 222] on input "marmita empresas PP - cópia" at bounding box center [352, 225] width 491 height 10
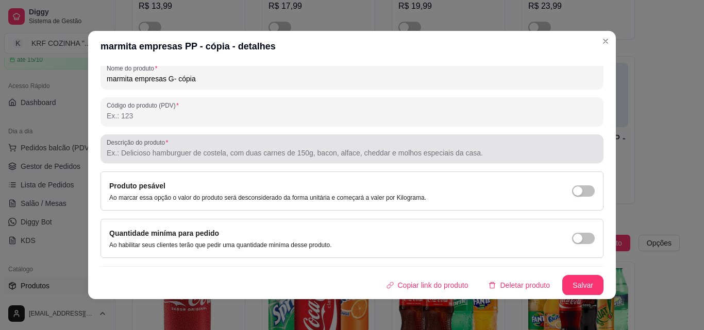
scroll to position [147, 0]
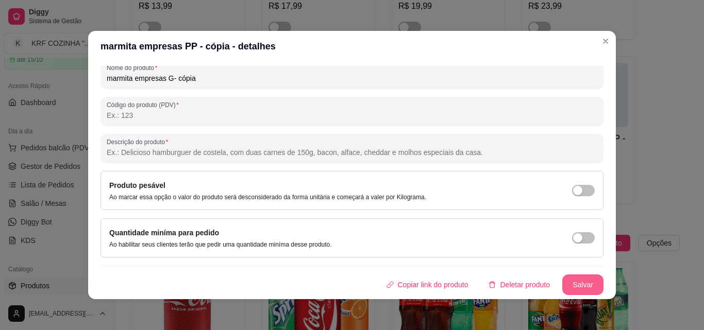
type input "marmita empresas G- cópia"
click at [563, 284] on button "Salvar" at bounding box center [583, 285] width 40 height 20
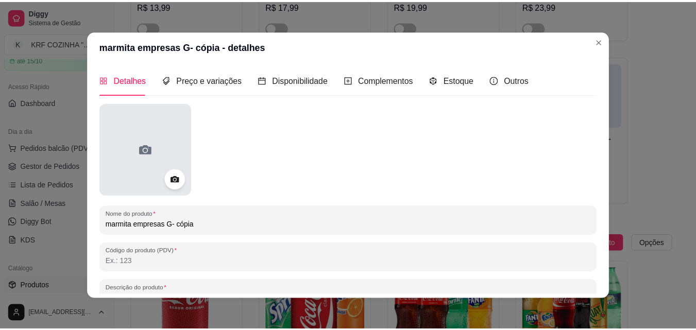
scroll to position [0, 0]
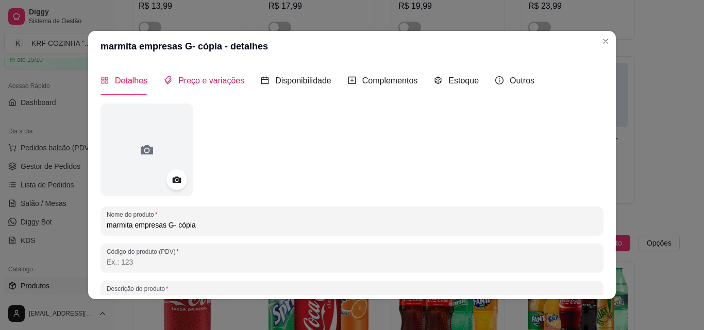
click at [181, 78] on span "Preço e variações" at bounding box center [211, 80] width 66 height 9
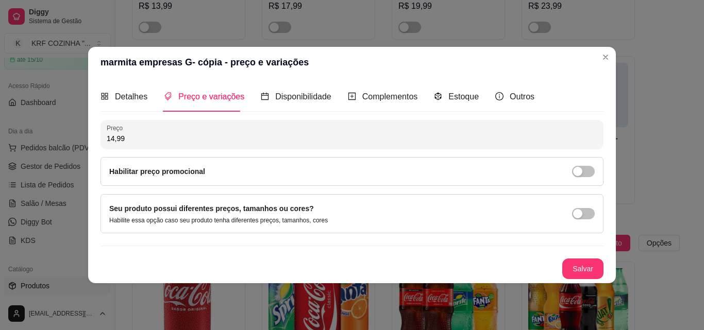
drag, startPoint x: 113, startPoint y: 140, endPoint x: 99, endPoint y: 140, distance: 14.4
click at [103, 140] on div "Preço 14,99" at bounding box center [351, 134] width 503 height 29
type input "24,99"
click at [583, 269] on button "Salvar" at bounding box center [583, 269] width 40 height 20
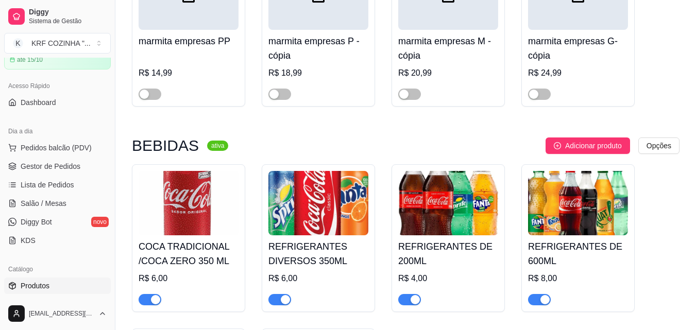
scroll to position [1546, 0]
